Goal: Task Accomplishment & Management: Manage account settings

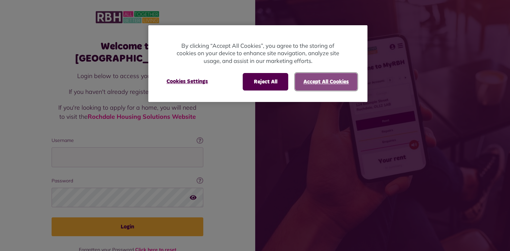
click at [320, 76] on button "Accept All Cookies" at bounding box center [326, 82] width 62 height 18
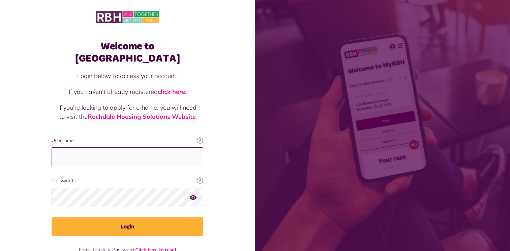
click at [112, 148] on input "Username" at bounding box center [128, 158] width 152 height 20
type input "**********"
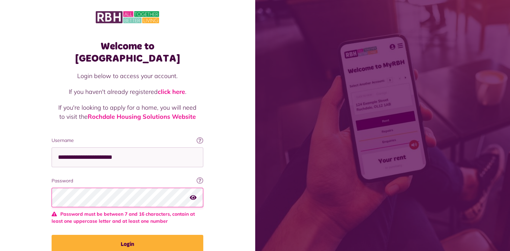
click at [194, 194] on icon "button" at bounding box center [193, 197] width 7 height 6
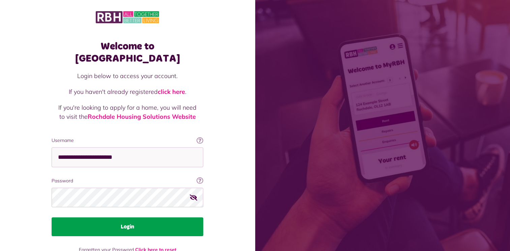
click at [123, 218] on button "Login" at bounding box center [128, 227] width 152 height 19
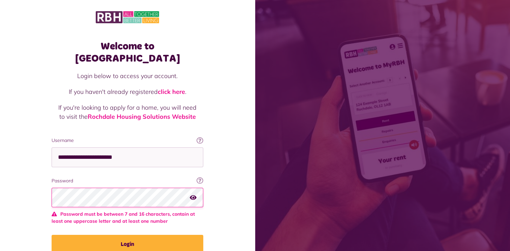
click at [195, 194] on icon "button" at bounding box center [193, 197] width 7 height 6
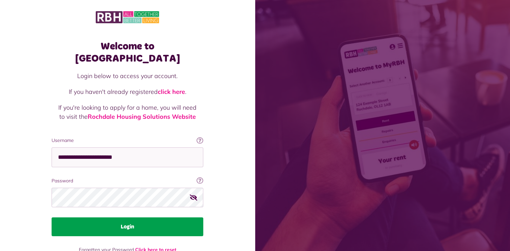
click at [127, 218] on button "Login" at bounding box center [128, 227] width 152 height 19
